Goal: Information Seeking & Learning: Learn about a topic

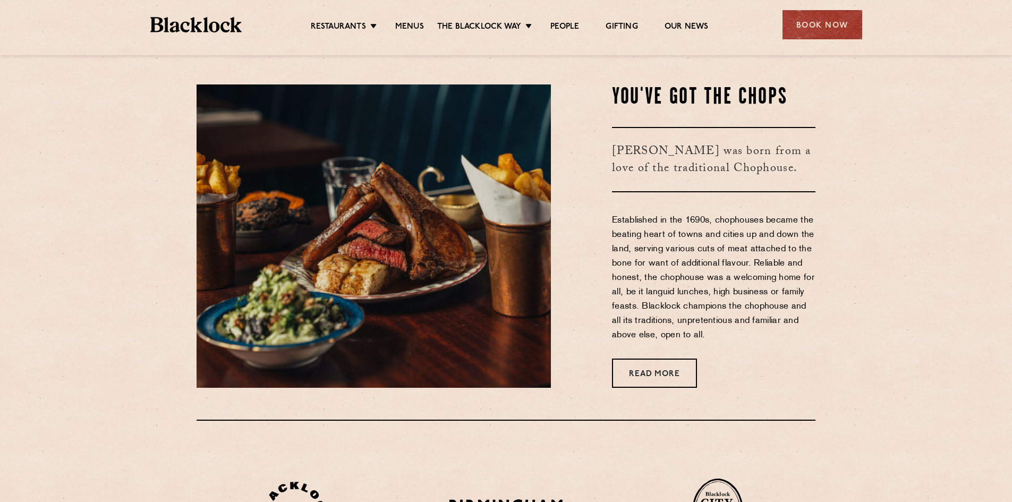
scroll to position [478, 0]
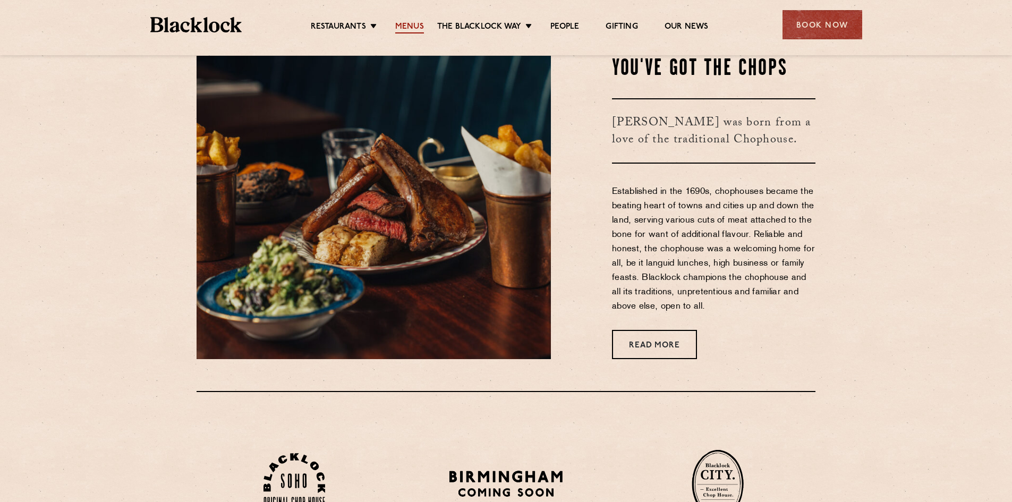
click at [412, 25] on link "Menus" at bounding box center [409, 28] width 29 height 12
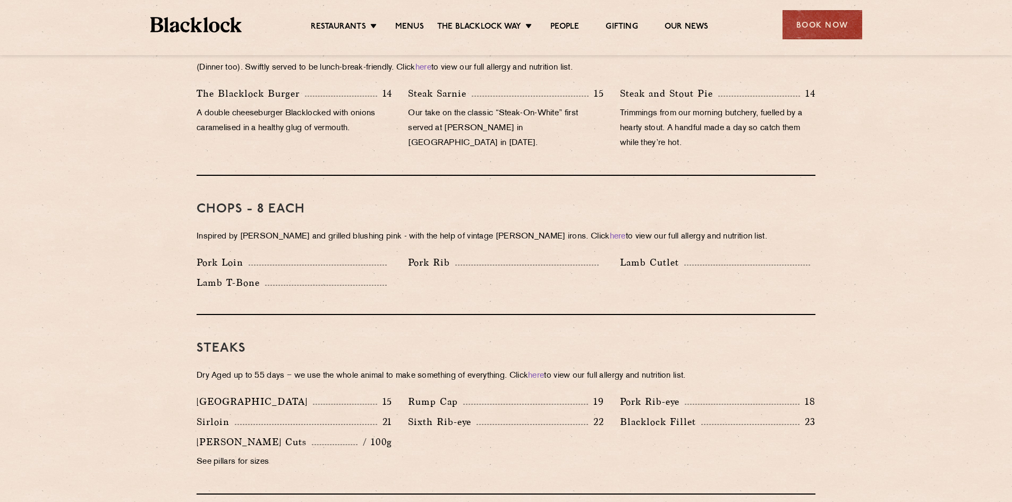
scroll to position [850, 0]
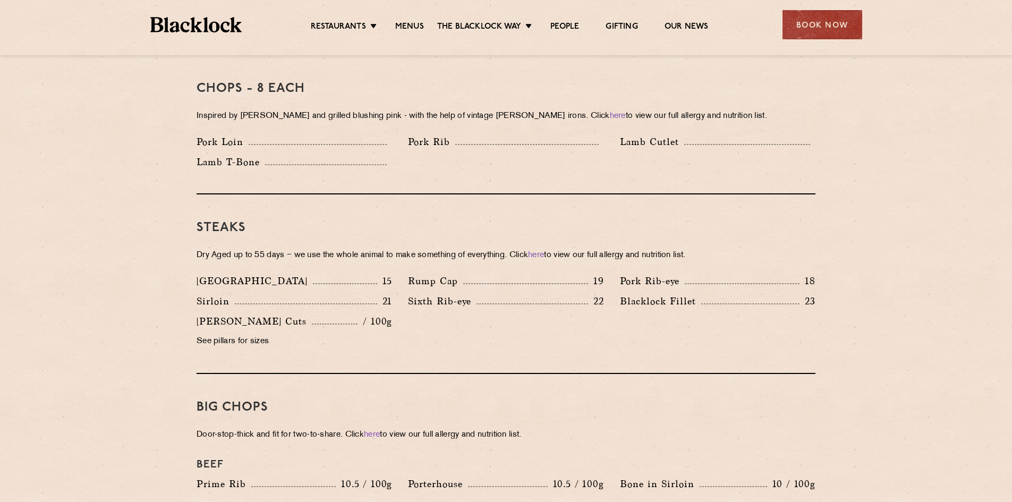
click at [199, 274] on p "[GEOGRAPHIC_DATA]" at bounding box center [255, 281] width 116 height 15
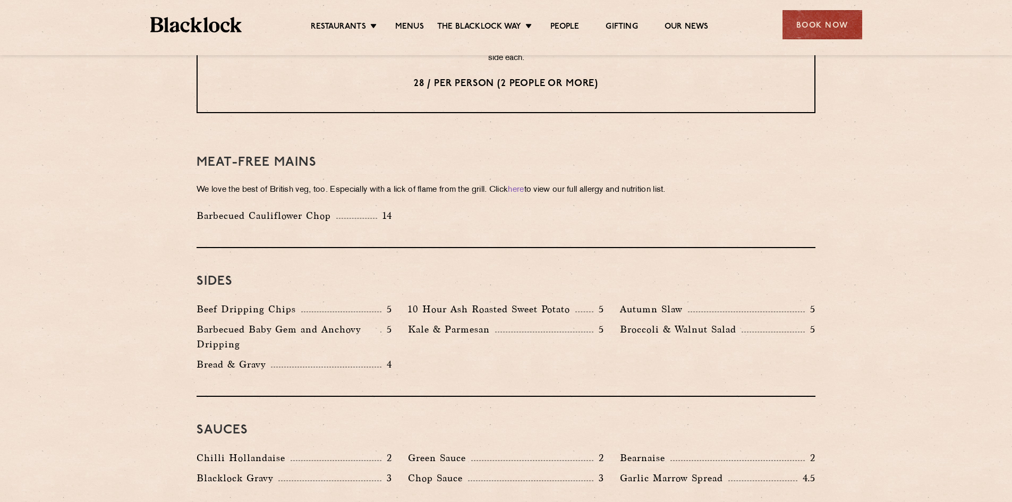
scroll to position [1434, 0]
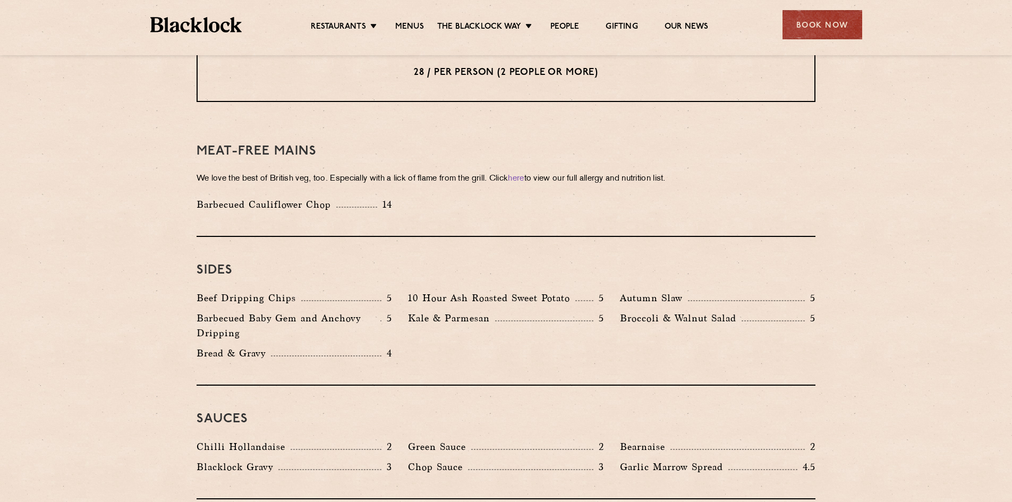
click at [442, 321] on div "Kale & Parmesan 5" at bounding box center [505, 328] width 211 height 35
